Goal: Use online tool/utility: Utilize a website feature to perform a specific function

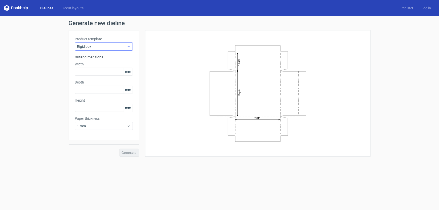
click at [124, 47] on span "Rigid box" at bounding box center [102, 46] width 50 height 5
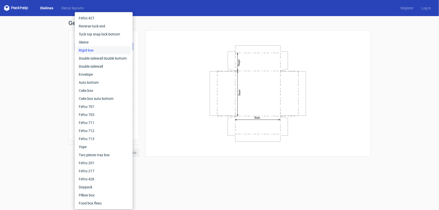
click at [20, 8] on icon at bounding box center [16, 8] width 24 height 6
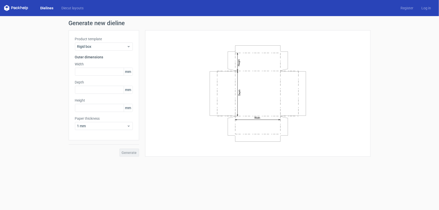
click at [18, 8] on icon at bounding box center [16, 8] width 24 height 6
click at [17, 8] on icon at bounding box center [16, 8] width 24 height 6
click at [44, 7] on link "Dielines" at bounding box center [46, 8] width 21 height 5
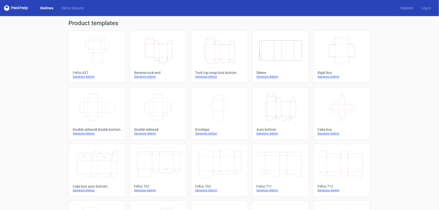
click at [16, 7] on icon at bounding box center [16, 8] width 24 height 6
click at [9, 7] on polygon at bounding box center [8, 9] width 3 height 4
click at [7, 7] on icon at bounding box center [16, 8] width 24 height 6
click at [23, 8] on icon at bounding box center [24, 8] width 2 height 2
click at [67, 8] on link "Diecut layouts" at bounding box center [72, 8] width 30 height 5
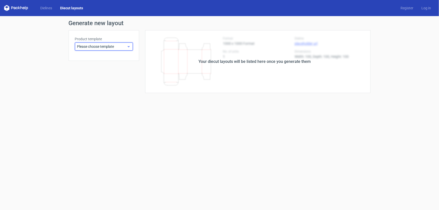
click at [126, 48] on span "Please choose template" at bounding box center [102, 46] width 50 height 5
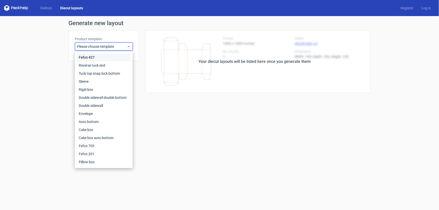
click at [87, 57] on div "Fefco 427" at bounding box center [104, 58] width 54 height 8
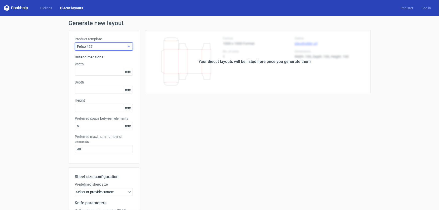
click at [117, 47] on span "Fefco 427" at bounding box center [102, 46] width 50 height 5
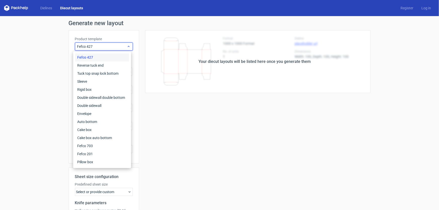
click at [106, 46] on span "Fefco 427" at bounding box center [102, 46] width 50 height 5
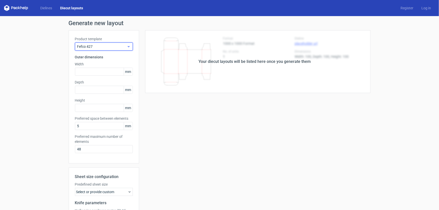
click at [106, 47] on span "Fefco 427" at bounding box center [102, 46] width 50 height 5
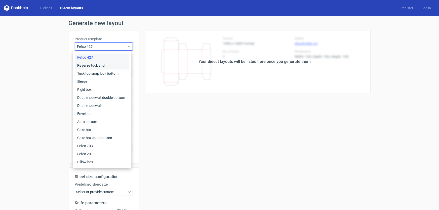
click at [91, 68] on div "Reverse tuck end" at bounding box center [102, 66] width 54 height 8
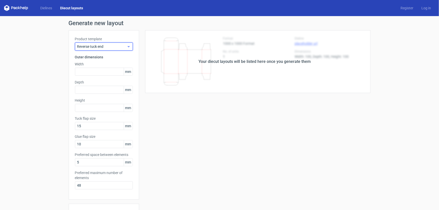
click at [104, 46] on span "Reverse tuck end" at bounding box center [102, 46] width 50 height 5
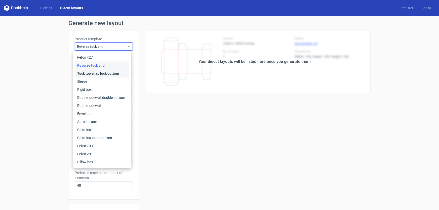
click at [92, 72] on div "Tuck top snap lock bottom" at bounding box center [102, 74] width 54 height 8
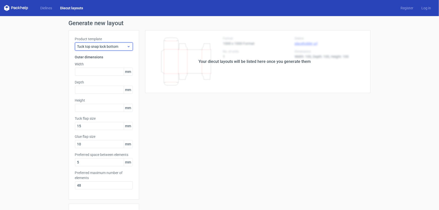
click at [106, 46] on span "Tuck top snap lock bottom" at bounding box center [102, 46] width 50 height 5
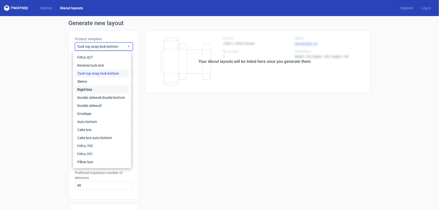
click at [89, 88] on div "Rigid box" at bounding box center [102, 90] width 54 height 8
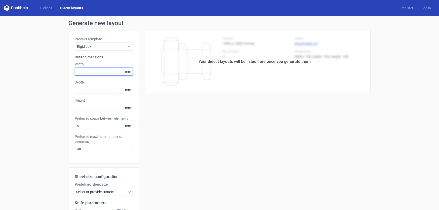
click at [90, 71] on input "text" at bounding box center [104, 72] width 58 height 8
type input "45"
click at [86, 89] on input "text" at bounding box center [104, 90] width 58 height 8
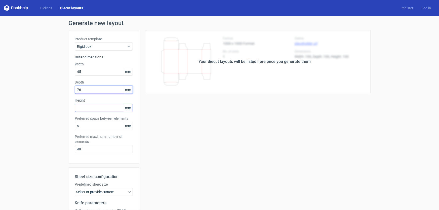
type input "76"
click at [86, 106] on input "text" at bounding box center [104, 108] width 58 height 8
type input "46"
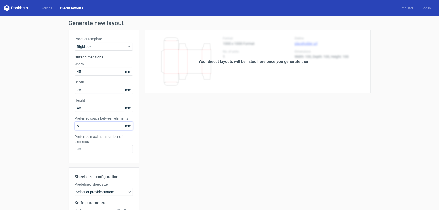
click at [83, 127] on input "5" at bounding box center [104, 126] width 58 height 8
click at [84, 150] on input "48" at bounding box center [104, 149] width 58 height 8
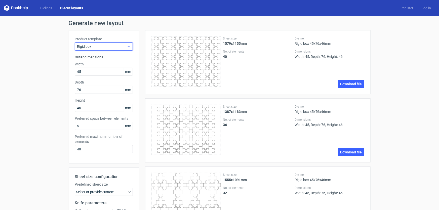
click at [127, 45] on icon at bounding box center [129, 47] width 4 height 4
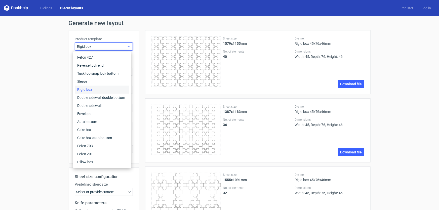
click at [127, 45] on icon at bounding box center [129, 47] width 4 height 4
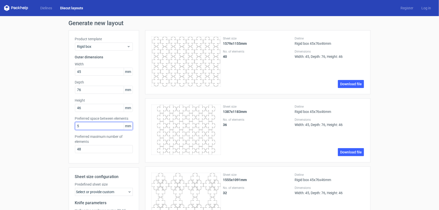
drag, startPoint x: 83, startPoint y: 126, endPoint x: 50, endPoint y: 130, distance: 33.5
type input "0"
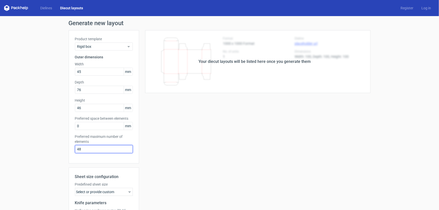
drag, startPoint x: 81, startPoint y: 148, endPoint x: 40, endPoint y: 154, distance: 41.5
click at [41, 154] on div "Generate new layout Product template Rigid box Outer dimensions Width 45 mm Dep…" at bounding box center [219, 143] width 439 height 255
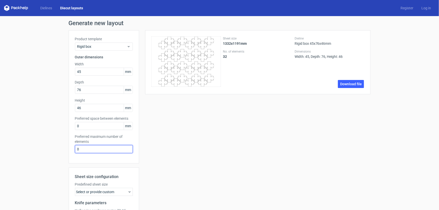
type input "0"
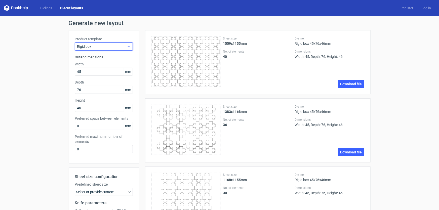
click at [122, 48] on span "Rigid box" at bounding box center [102, 46] width 50 height 5
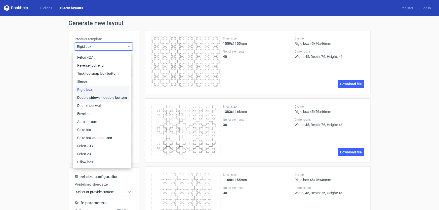
click at [82, 98] on div "Double sidewall double bottom" at bounding box center [102, 98] width 54 height 8
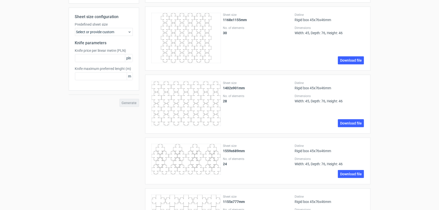
scroll to position [91, 0]
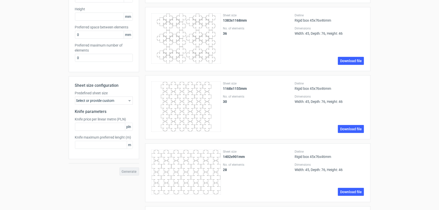
click at [125, 100] on div "Select or provide custom" at bounding box center [104, 101] width 58 height 8
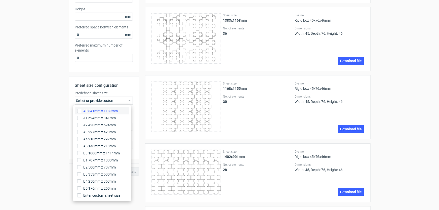
click at [98, 111] on span "A0 841mm x 1189mm" at bounding box center [100, 110] width 34 height 5
click at [81, 111] on input "A0 841mm x 1189mm" at bounding box center [79, 111] width 4 height 4
click at [98, 111] on span "A0 841mm x 1189mm" at bounding box center [100, 110] width 34 height 5
click at [81, 111] on input "A0 841mm x 1189mm" at bounding box center [79, 111] width 4 height 4
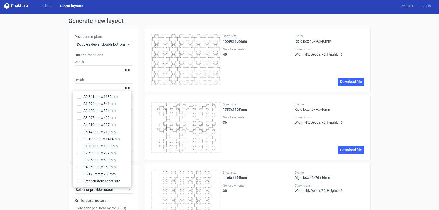
scroll to position [0, 0]
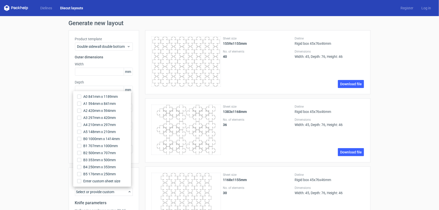
click at [128, 58] on h3 "Outer dimensions" at bounding box center [104, 57] width 58 height 5
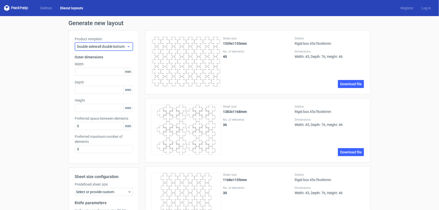
click at [127, 46] on icon at bounding box center [129, 47] width 4 height 4
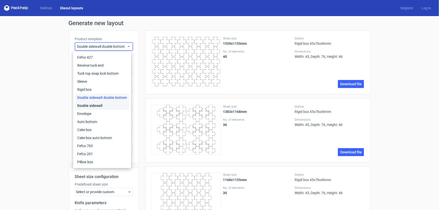
click at [92, 106] on div "Double sidewall" at bounding box center [102, 106] width 54 height 8
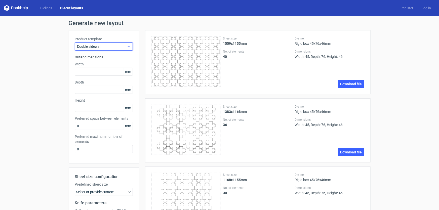
click at [127, 45] on icon at bounding box center [129, 47] width 4 height 4
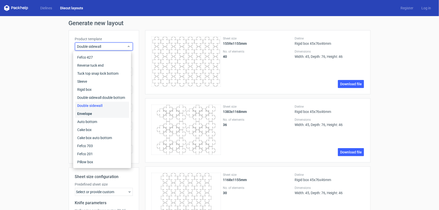
click at [84, 113] on div "Envelope" at bounding box center [102, 114] width 54 height 8
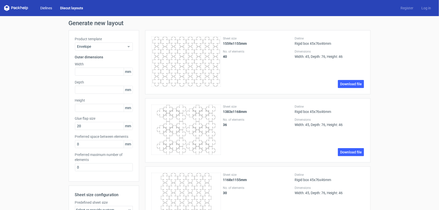
click at [45, 7] on link "Dielines" at bounding box center [46, 8] width 20 height 5
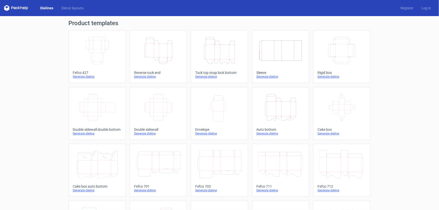
click at [210, 107] on icon "Width Height" at bounding box center [219, 107] width 45 height 28
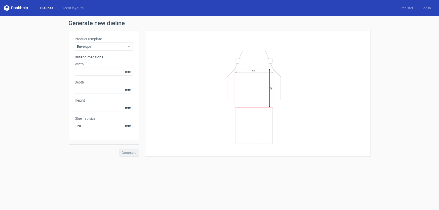
click at [42, 6] on link "Dielines" at bounding box center [46, 8] width 21 height 5
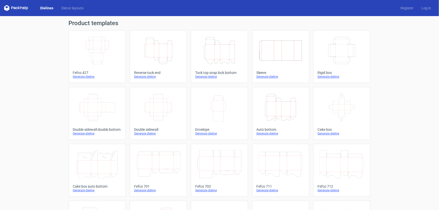
click at [335, 104] on icon at bounding box center [342, 107] width 45 height 28
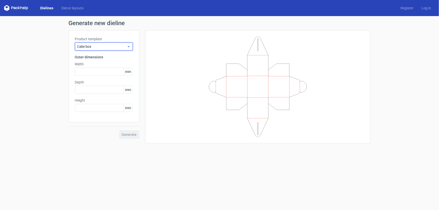
click at [123, 46] on span "Cake box" at bounding box center [102, 46] width 50 height 5
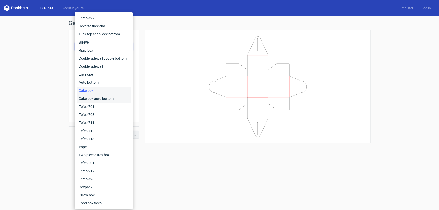
click at [90, 100] on div "Cake box auto bottom" at bounding box center [104, 99] width 54 height 8
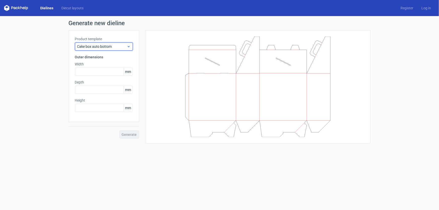
click at [128, 47] on use at bounding box center [129, 46] width 2 height 1
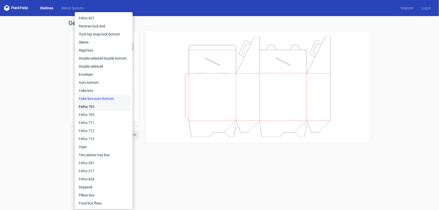
click at [90, 105] on div "Fefco 701" at bounding box center [104, 107] width 54 height 8
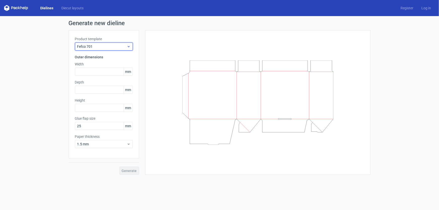
click at [128, 47] on use at bounding box center [129, 46] width 2 height 1
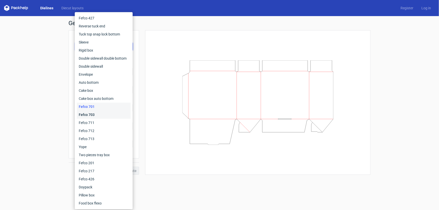
click at [91, 113] on div "Fefco 703" at bounding box center [104, 115] width 54 height 8
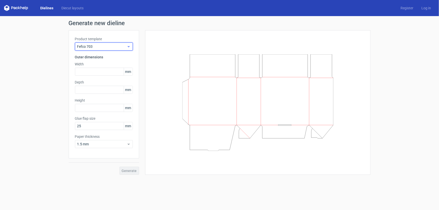
click at [128, 46] on icon at bounding box center [129, 47] width 4 height 4
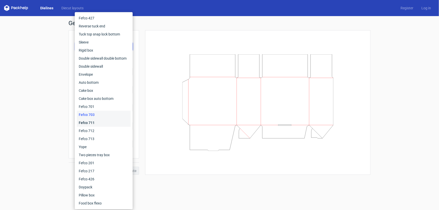
click at [86, 120] on div "Fefco 711" at bounding box center [104, 123] width 54 height 8
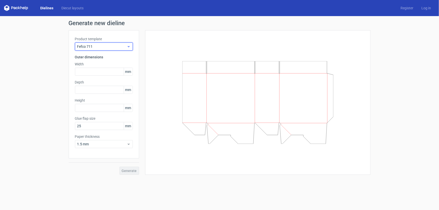
click at [128, 48] on icon at bounding box center [129, 47] width 4 height 4
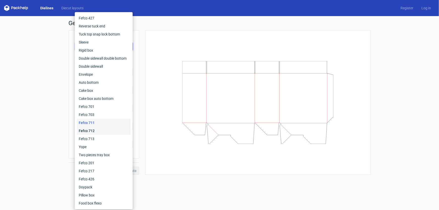
click at [87, 130] on div "Fefco 712" at bounding box center [104, 131] width 54 height 8
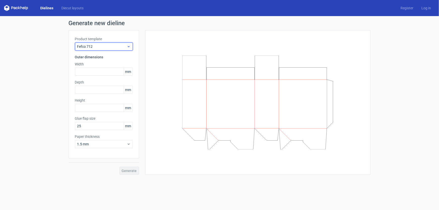
click at [129, 45] on icon at bounding box center [129, 47] width 4 height 4
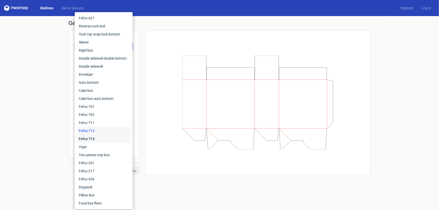
click at [88, 137] on div "Fefco 713" at bounding box center [104, 139] width 54 height 8
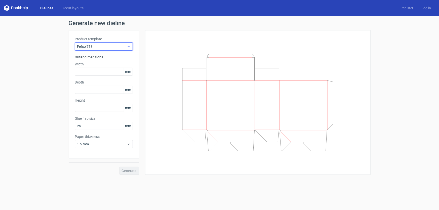
click at [130, 46] on icon at bounding box center [129, 47] width 4 height 4
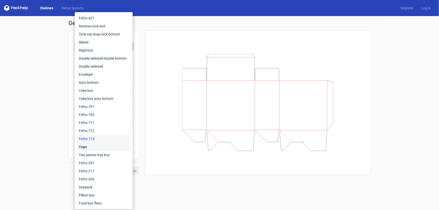
click at [86, 145] on div "Yope" at bounding box center [104, 147] width 54 height 8
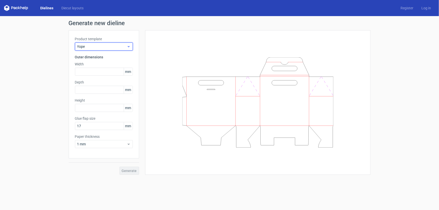
click at [128, 47] on use at bounding box center [129, 46] width 2 height 1
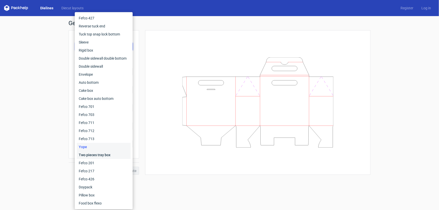
click at [89, 154] on div "Two pieces tray box" at bounding box center [104, 155] width 54 height 8
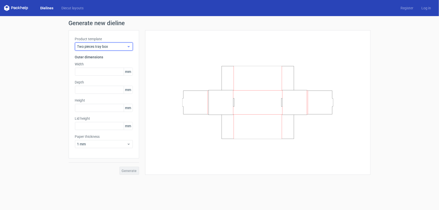
click at [128, 46] on use at bounding box center [129, 46] width 2 height 1
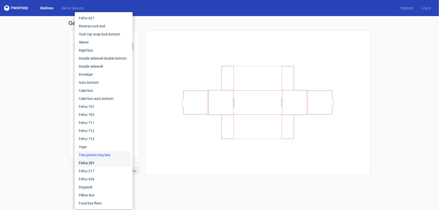
click at [81, 163] on div "Fefco 201" at bounding box center [104, 163] width 54 height 8
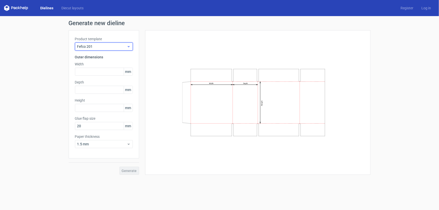
click at [128, 46] on icon at bounding box center [129, 47] width 4 height 4
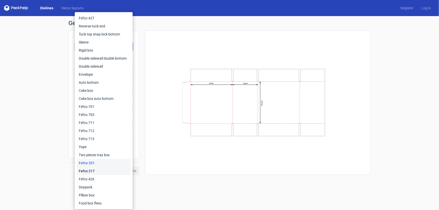
click at [88, 170] on div "Fefco 217" at bounding box center [104, 171] width 54 height 8
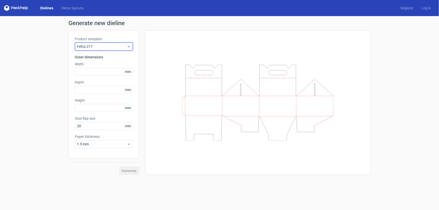
click at [127, 46] on icon at bounding box center [129, 47] width 4 height 4
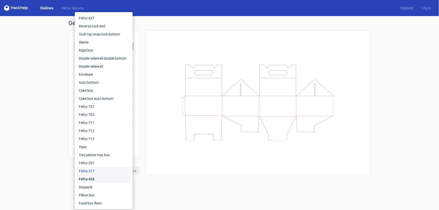
click at [87, 181] on div "Fefco 426" at bounding box center [104, 179] width 54 height 8
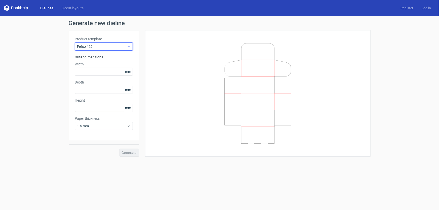
click at [127, 47] on icon at bounding box center [129, 47] width 4 height 4
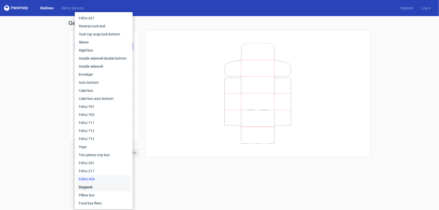
click at [92, 188] on div "Doypack" at bounding box center [104, 187] width 54 height 8
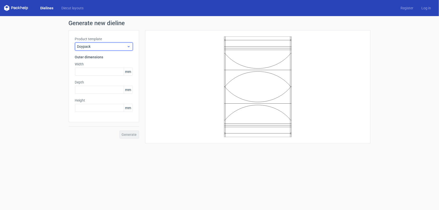
click at [128, 47] on use at bounding box center [129, 46] width 2 height 1
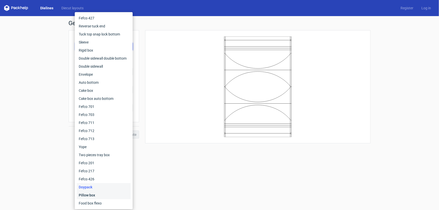
click at [85, 195] on div "Pillow box" at bounding box center [104, 195] width 54 height 8
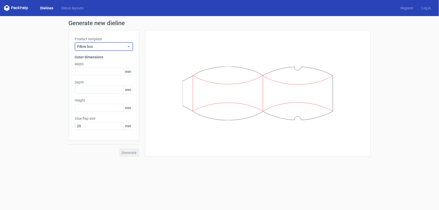
click at [128, 45] on icon at bounding box center [129, 47] width 4 height 4
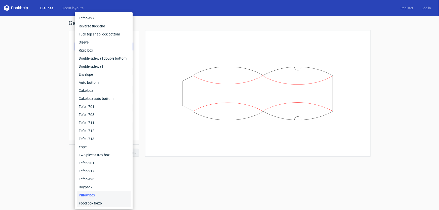
click at [90, 204] on div "Food box flexo" at bounding box center [104, 203] width 54 height 8
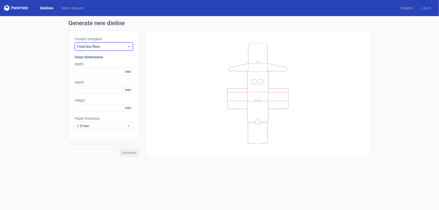
click at [129, 47] on use at bounding box center [129, 46] width 2 height 1
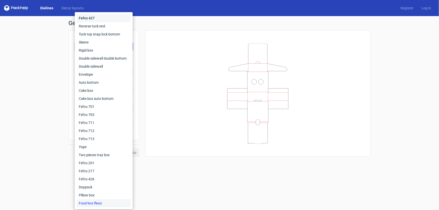
click at [90, 17] on div "Fefco 427" at bounding box center [104, 18] width 54 height 8
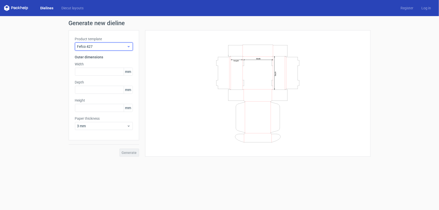
click at [127, 46] on icon at bounding box center [129, 47] width 4 height 4
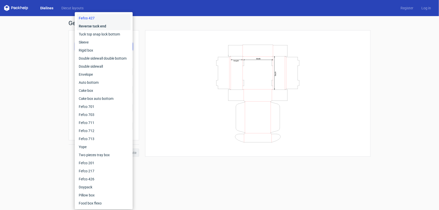
click at [96, 26] on div "Reverse tuck end" at bounding box center [104, 26] width 54 height 8
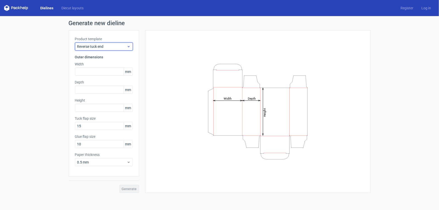
click at [128, 47] on use at bounding box center [129, 46] width 2 height 1
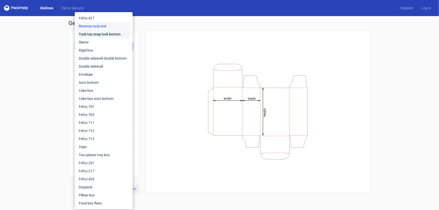
click at [86, 35] on div "Tuck top snap lock bottom" at bounding box center [104, 34] width 54 height 8
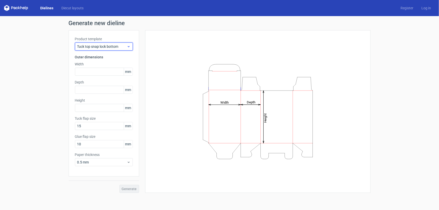
click at [129, 46] on icon at bounding box center [129, 47] width 4 height 4
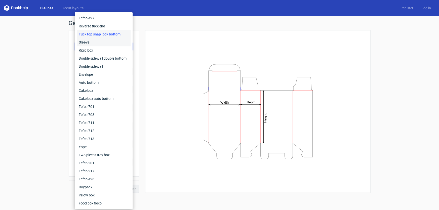
click at [87, 43] on div "Sleeve" at bounding box center [104, 42] width 54 height 8
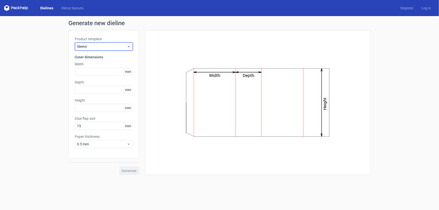
click at [128, 46] on use at bounding box center [129, 46] width 2 height 1
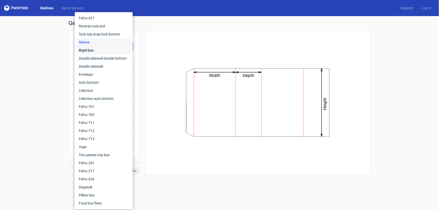
click at [87, 52] on div "Rigid box" at bounding box center [104, 50] width 54 height 8
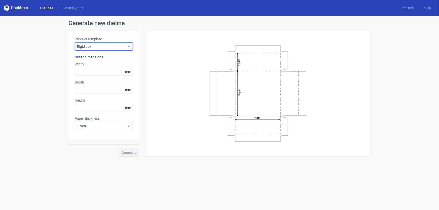
click at [129, 46] on icon at bounding box center [129, 47] width 4 height 4
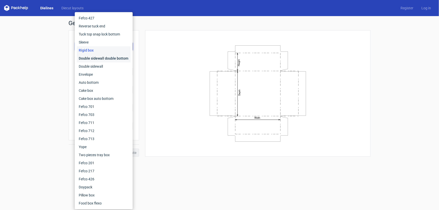
click at [95, 60] on div "Double sidewall double bottom" at bounding box center [104, 58] width 54 height 8
